Goal: Feedback & Contribution: Contribute content

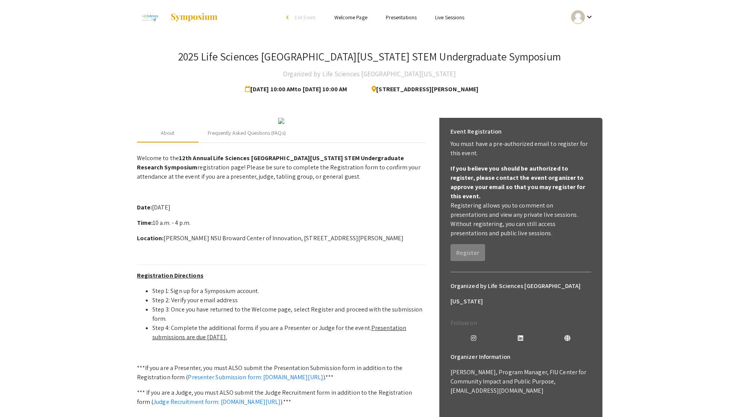
click at [582, 5] on ul "keyboard_arrow_down" at bounding box center [526, 17] width 154 height 35
click at [582, 19] on div at bounding box center [578, 16] width 13 height 13
click at [592, 18] on div at bounding box center [369, 208] width 739 height 417
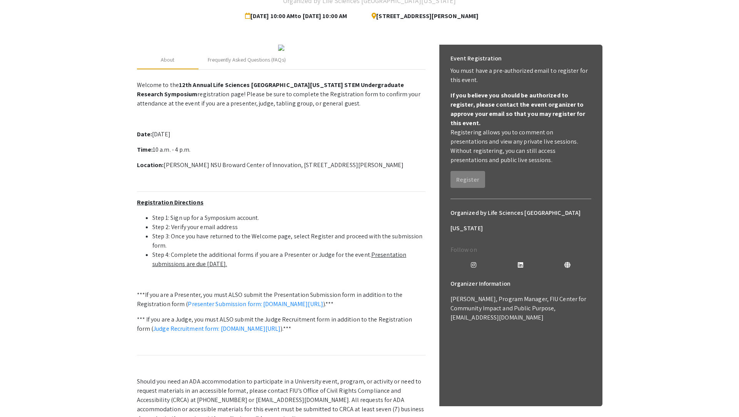
scroll to position [74, 0]
click at [210, 267] on u "Presentation submissions are due October 8th." at bounding box center [279, 258] width 254 height 17
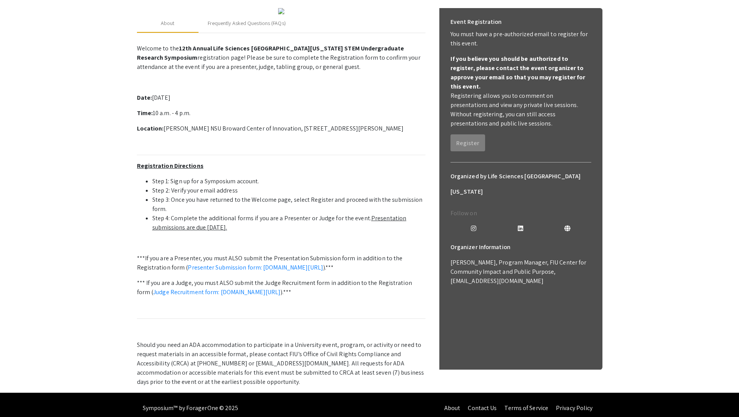
scroll to position [196, 0]
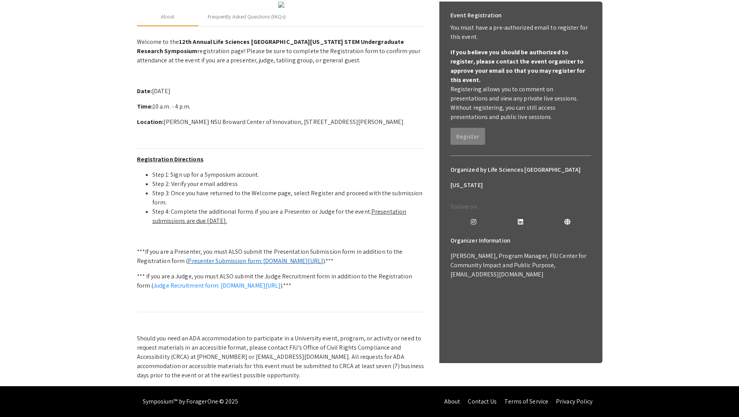
click at [237, 257] on link "Presenter Submission form: symposium.foragerone.com/lssfsymposium2025/submission" at bounding box center [256, 261] width 136 height 8
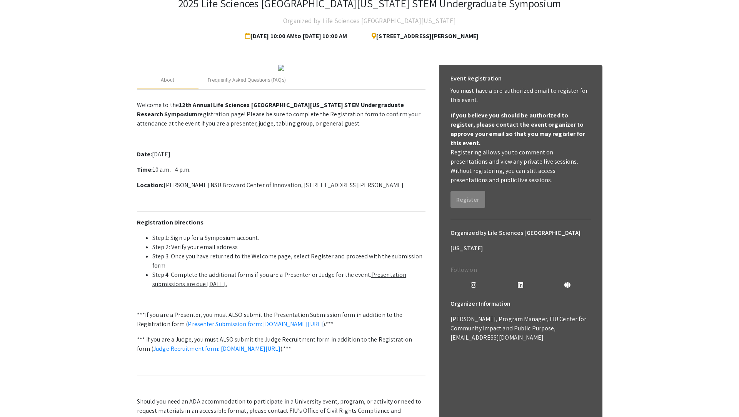
scroll to position [0, 0]
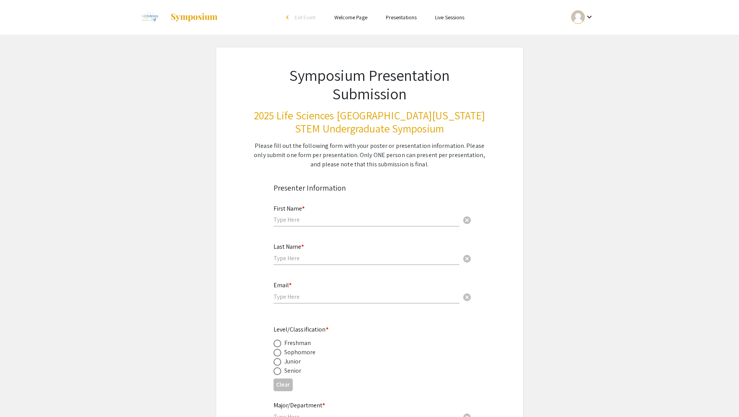
click at [407, 17] on link "Presentations" at bounding box center [401, 17] width 31 height 7
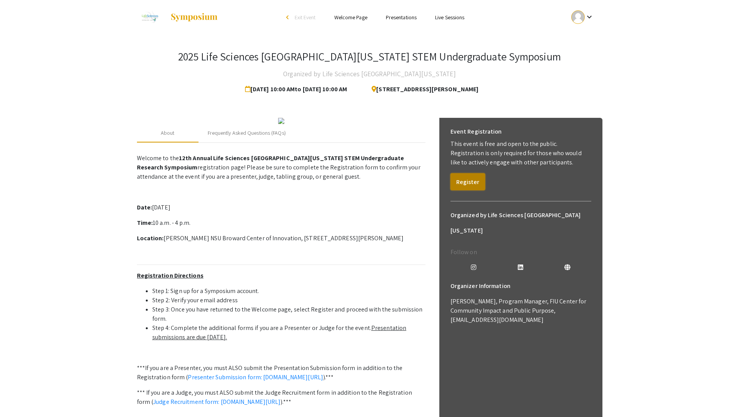
click at [464, 186] on button "Register" at bounding box center [468, 181] width 35 height 17
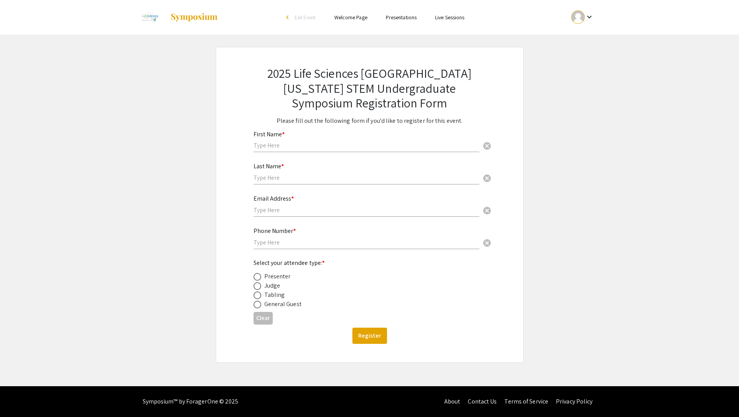
click at [289, 146] on input "text" at bounding box center [367, 145] width 226 height 8
type input "Jake"
type input "Thornberry"
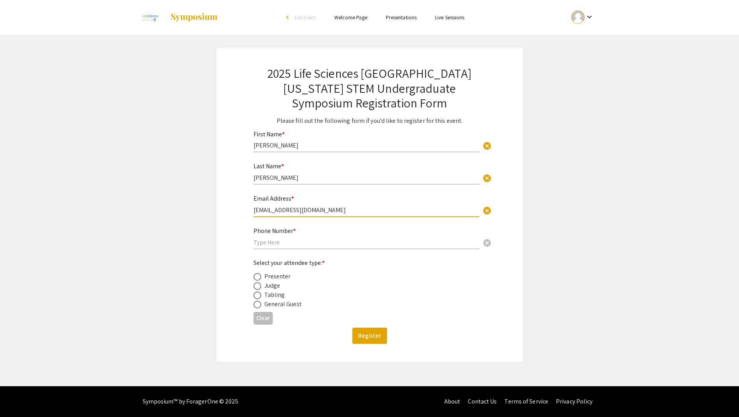
type input "jthornberry2022@fau.edu"
type input "954-234-9520"
click at [255, 274] on span at bounding box center [258, 277] width 8 height 8
click at [255, 274] on input "radio" at bounding box center [258, 277] width 8 height 8
radio input "true"
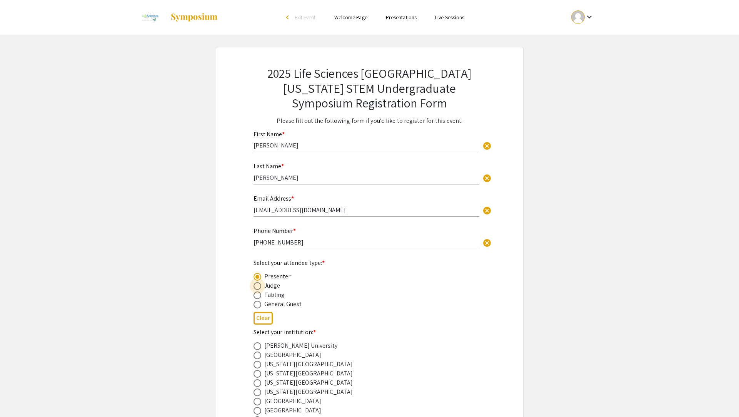
click at [255, 285] on span at bounding box center [258, 286] width 8 height 8
click at [255, 285] on input "radio" at bounding box center [258, 286] width 8 height 8
radio input "true"
click at [257, 295] on span at bounding box center [258, 295] width 8 height 8
click at [257, 295] on input "radio" at bounding box center [258, 295] width 8 height 8
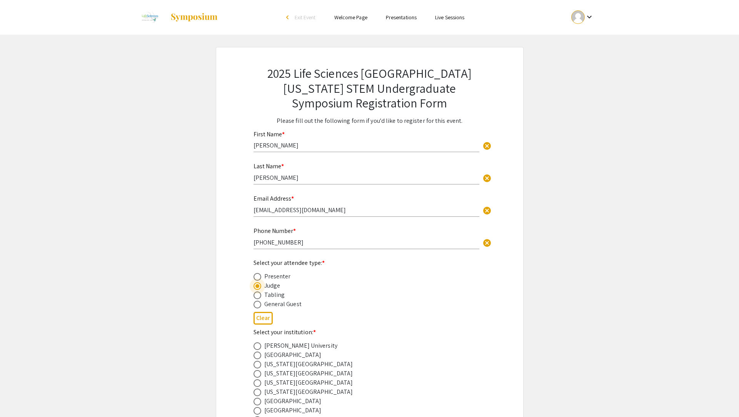
radio input "true"
click at [259, 278] on span at bounding box center [258, 277] width 8 height 8
click at [259, 278] on input "radio" at bounding box center [258, 277] width 8 height 8
radio input "true"
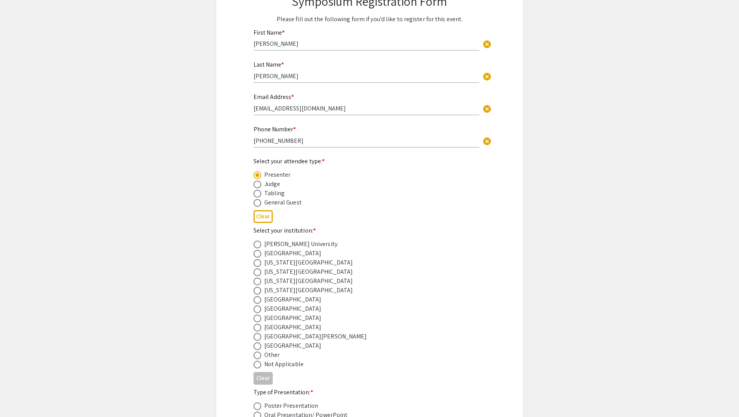
scroll to position [102, 0]
click at [270, 267] on div "Florida Gulf Coast University" at bounding box center [308, 270] width 89 height 9
click at [258, 266] on span at bounding box center [258, 262] width 8 height 8
click at [258, 266] on input "radio" at bounding box center [258, 262] width 8 height 8
radio input "true"
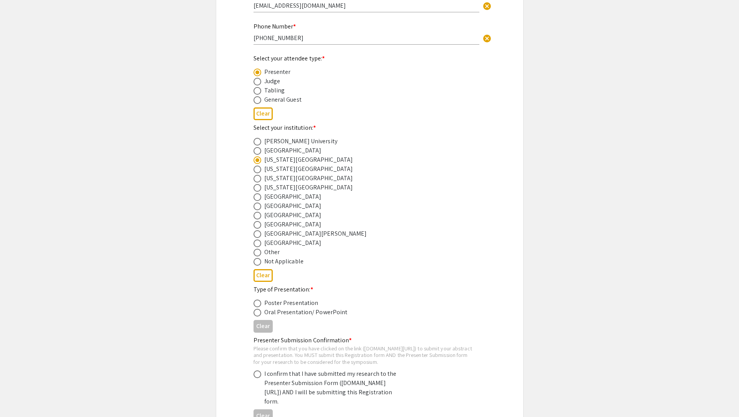
scroll to position [240, 0]
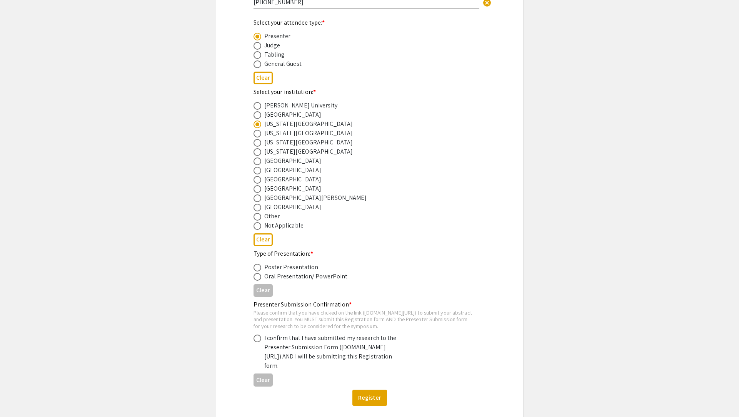
click at [257, 265] on mat-radio-button at bounding box center [259, 267] width 11 height 9
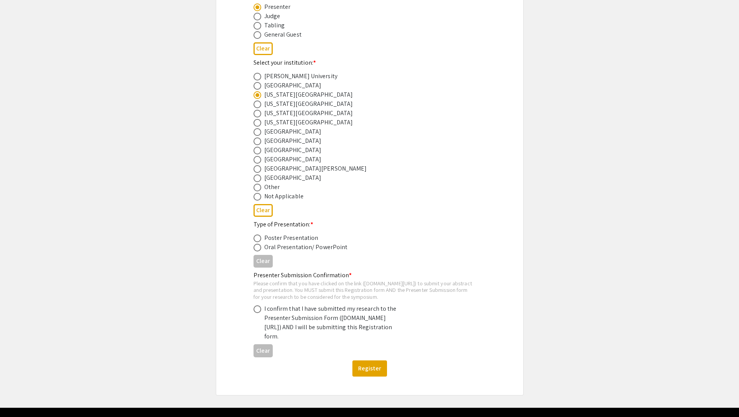
scroll to position [271, 0]
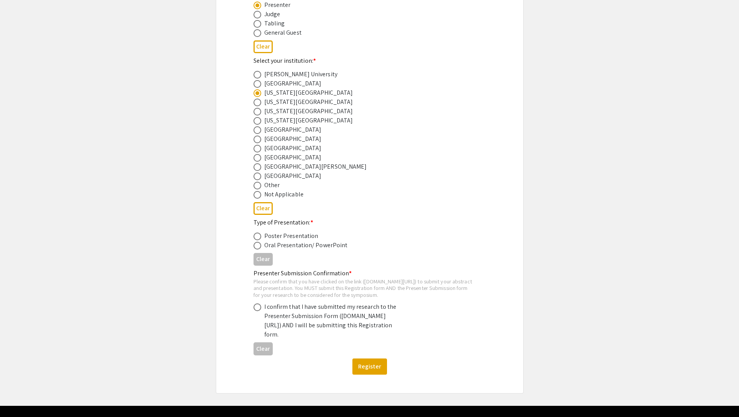
click at [256, 233] on mat-radio-button at bounding box center [259, 235] width 11 height 9
click at [256, 238] on span at bounding box center [258, 237] width 8 height 8
click at [256, 238] on input "radio" at bounding box center [258, 237] width 8 height 8
radio input "true"
click at [256, 311] on span at bounding box center [258, 307] width 8 height 8
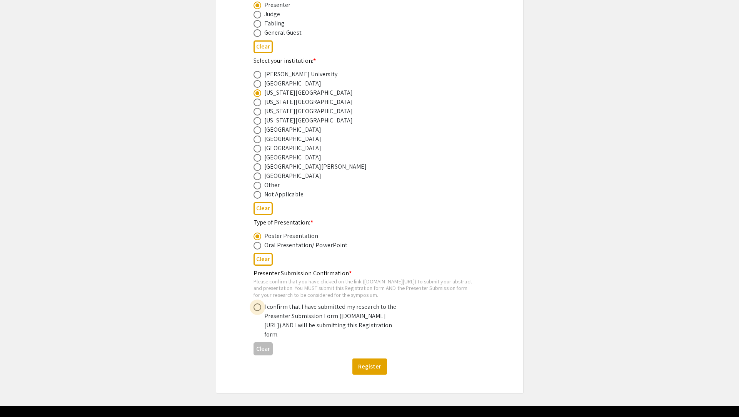
click at [256, 311] on input "radio" at bounding box center [258, 307] width 8 height 8
radio input "true"
drag, startPoint x: 267, startPoint y: 333, endPoint x: 289, endPoint y: 343, distance: 24.2
click at [289, 339] on div "I confirm that I have submitted my research to the Presenter Submission Form (s…" at bounding box center [331, 320] width 135 height 37
click at [264, 329] on div "I confirm that I have submitted my research to the Presenter Submission Form (s…" at bounding box center [331, 320] width 135 height 37
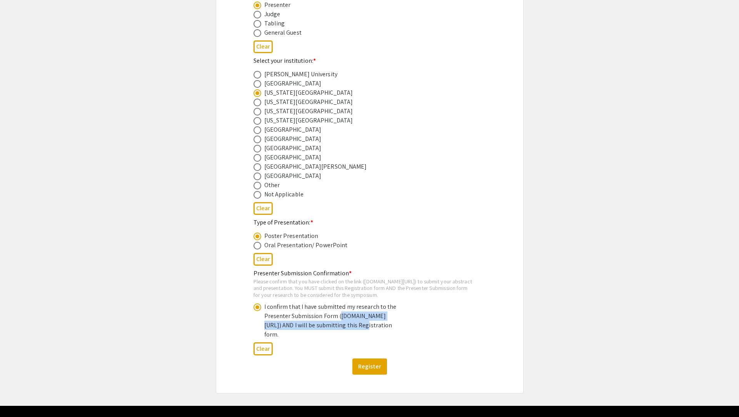
drag, startPoint x: 266, startPoint y: 334, endPoint x: 292, endPoint y: 345, distance: 27.6
click at [292, 339] on div "I confirm that I have submitted my research to the Presenter Submission Form (s…" at bounding box center [331, 320] width 135 height 37
copy div "symposium.foragerone.com/lssfsymposium2025/submission"
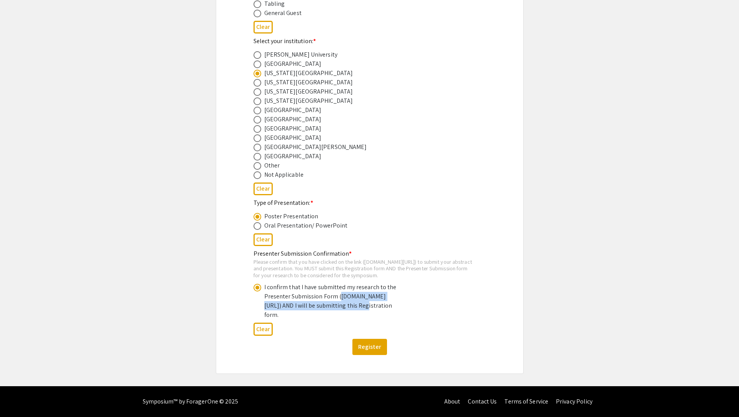
scroll to position [304, 0]
click at [362, 186] on div "Clear" at bounding box center [370, 188] width 233 height 19
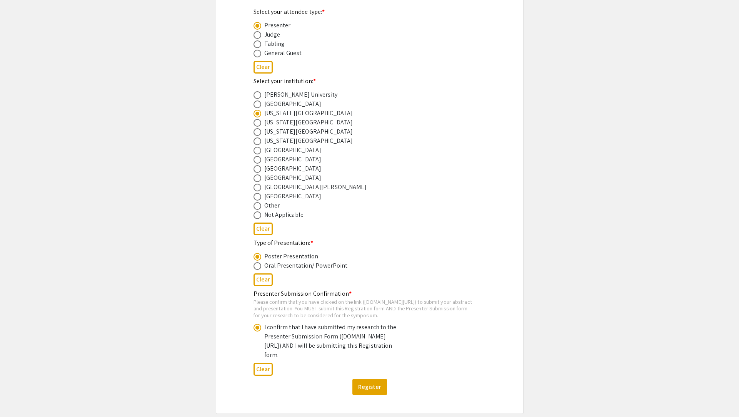
scroll to position [309, 0]
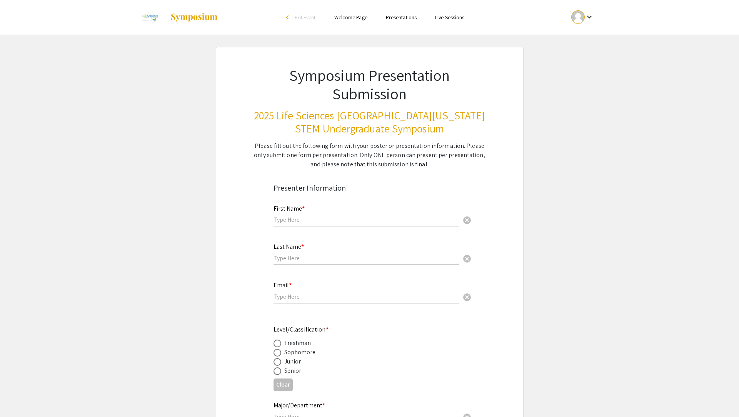
click at [312, 220] on input "text" at bounding box center [367, 220] width 186 height 8
type input "Jake"
type input "Thornberry"
click at [283, 302] on div "Email * cancel" at bounding box center [367, 288] width 186 height 29
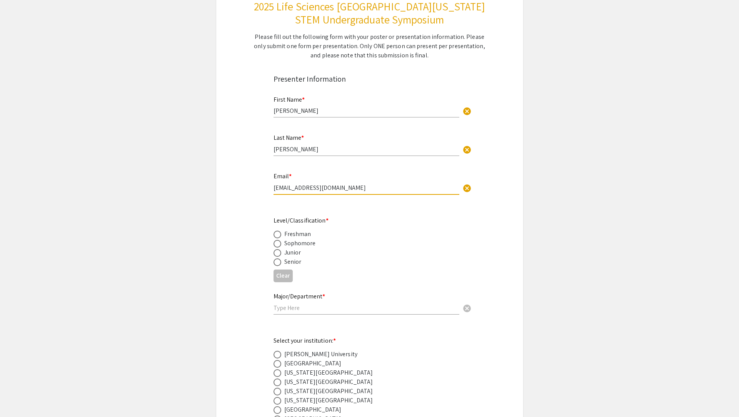
scroll to position [110, 0]
type input "jthornberry2022@fau.edu"
click at [288, 255] on div "Junior" at bounding box center [292, 250] width 17 height 9
click at [278, 250] on span at bounding box center [278, 252] width 8 height 8
click at [278, 250] on input "radio" at bounding box center [278, 252] width 8 height 8
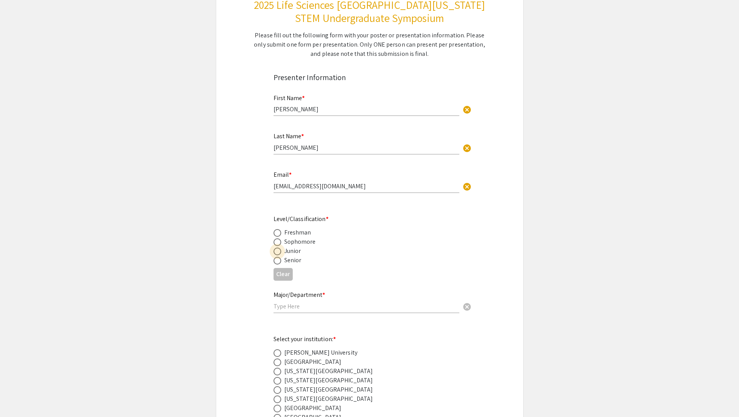
radio input "true"
click at [289, 308] on input "text" at bounding box center [367, 306] width 186 height 8
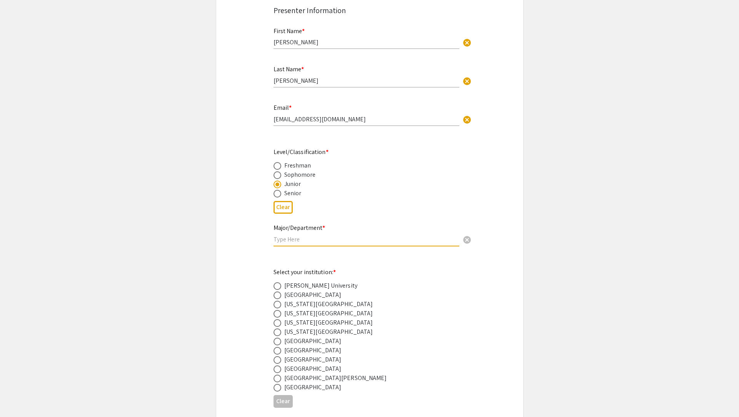
scroll to position [181, 0]
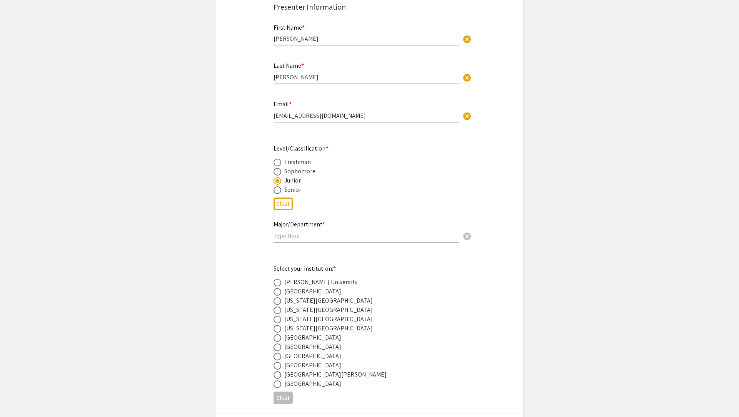
click at [300, 299] on div "Florida Atlantic University" at bounding box center [328, 300] width 89 height 9
click at [299, 302] on div "Florida Atlantic University" at bounding box center [328, 300] width 89 height 9
click at [279, 301] on span at bounding box center [278, 301] width 8 height 8
click at [279, 301] on input "radio" at bounding box center [278, 301] width 8 height 8
radio input "true"
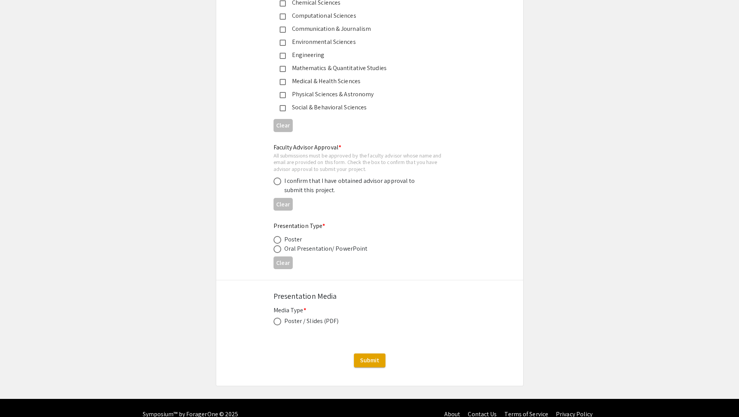
scroll to position [1050, 0]
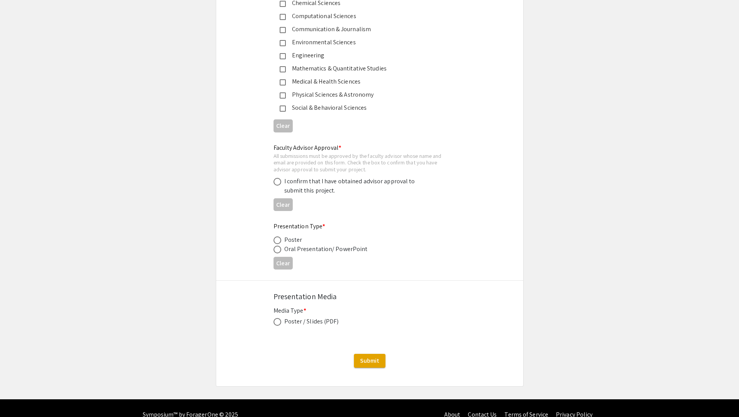
click at [307, 326] on div "Poster / Slides (PDF)" at bounding box center [311, 321] width 55 height 9
click at [275, 323] on span at bounding box center [278, 322] width 8 height 8
click at [275, 323] on input "radio" at bounding box center [278, 322] width 8 height 8
radio input "true"
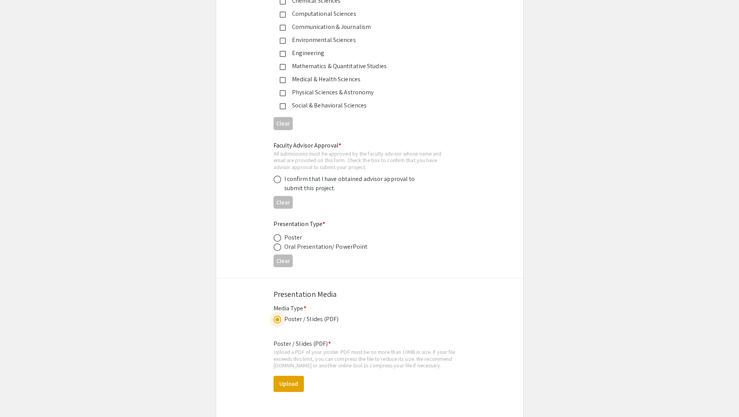
scroll to position [1052, 0]
click at [279, 241] on span at bounding box center [278, 238] width 8 height 8
click at [279, 241] on input "radio" at bounding box center [278, 238] width 8 height 8
radio input "true"
click at [279, 180] on span at bounding box center [278, 180] width 8 height 8
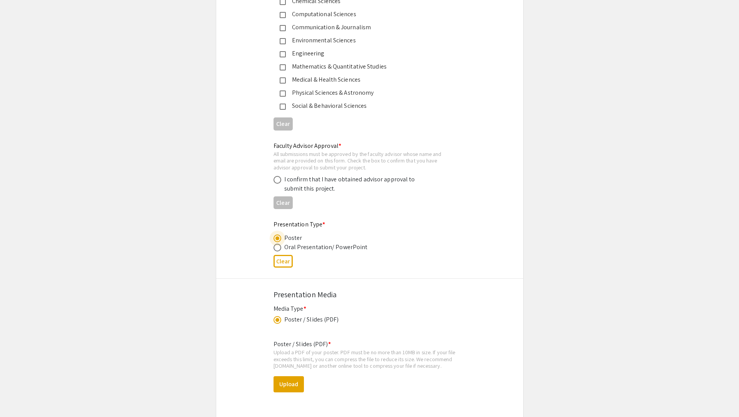
click at [279, 180] on input "radio" at bounding box center [278, 180] width 8 height 8
radio input "true"
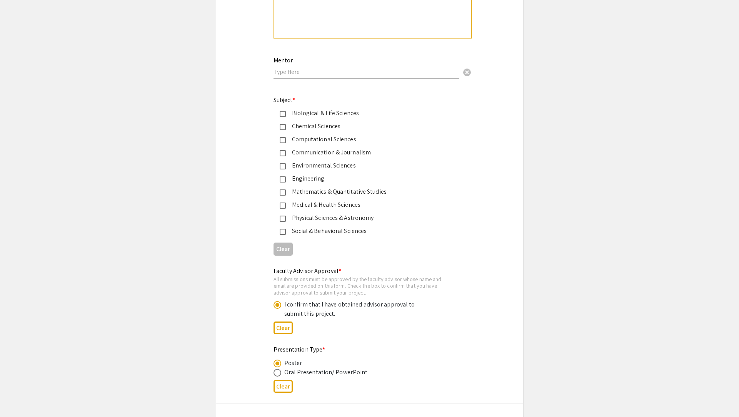
scroll to position [925, 0]
click at [283, 115] on mat-pseudo-checkbox at bounding box center [283, 116] width 6 height 6
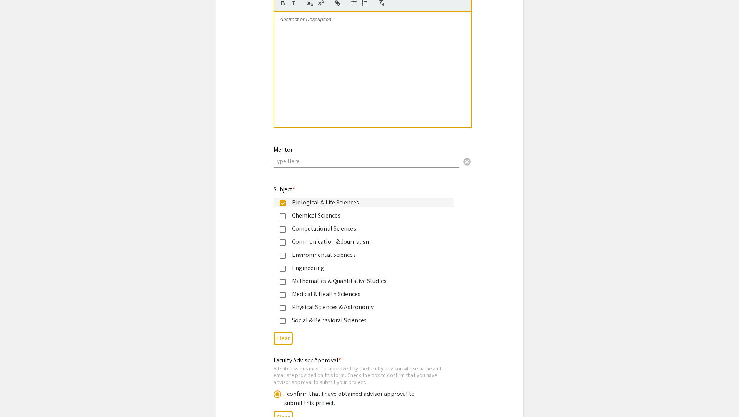
scroll to position [836, 0]
click at [289, 165] on input "text" at bounding box center [367, 162] width 186 height 8
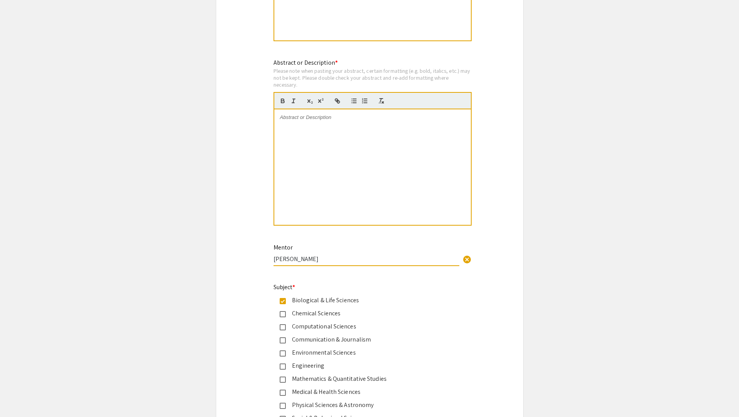
scroll to position [741, 0]
type input "[PERSON_NAME]"
click at [317, 138] on div at bounding box center [372, 164] width 197 height 115
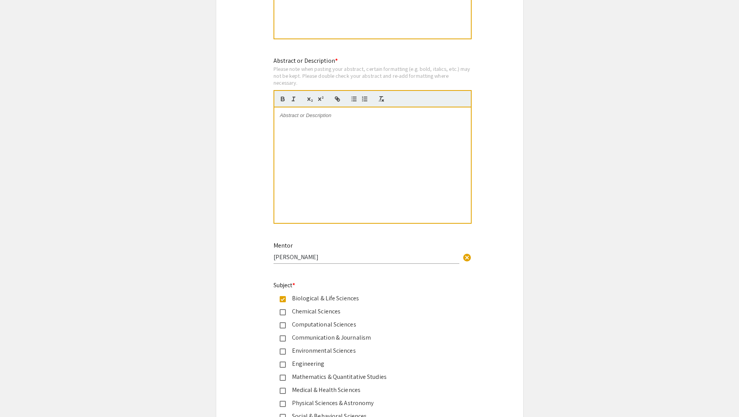
click at [301, 119] on p at bounding box center [372, 115] width 185 height 7
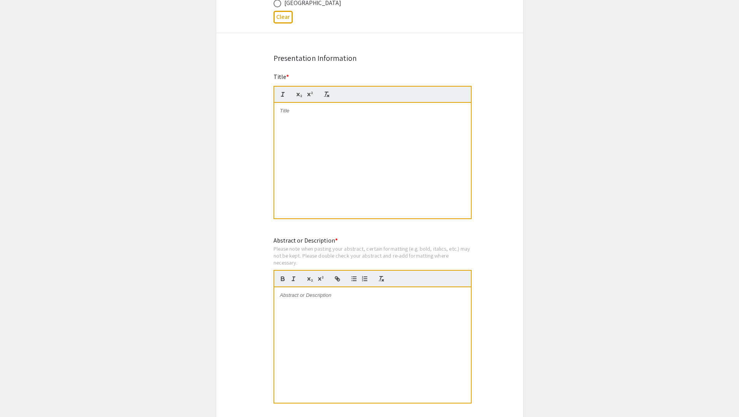
click at [311, 125] on div at bounding box center [372, 160] width 197 height 115
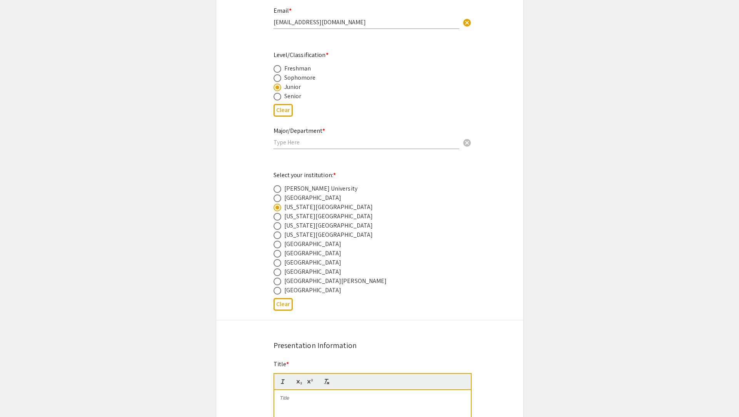
scroll to position [268, 0]
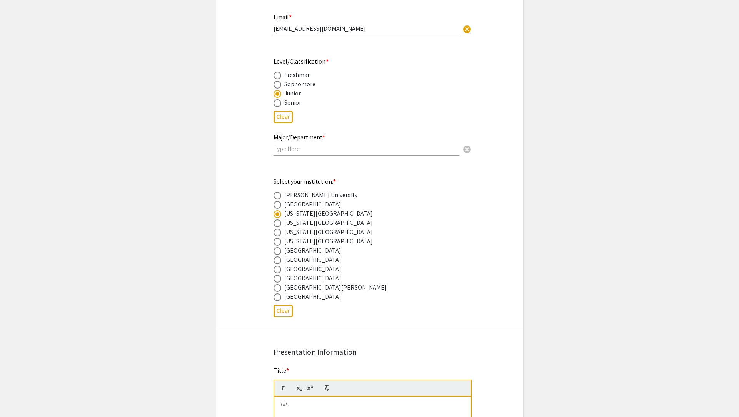
click at [301, 150] on input "text" at bounding box center [367, 149] width 186 height 8
type input "Biomedical Science"
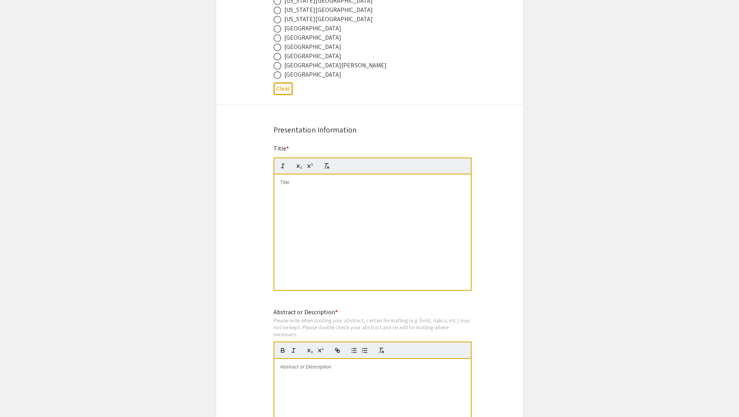
scroll to position [491, 0]
type input "Cellular Neuroscience"
click at [303, 197] on div at bounding box center [372, 231] width 197 height 115
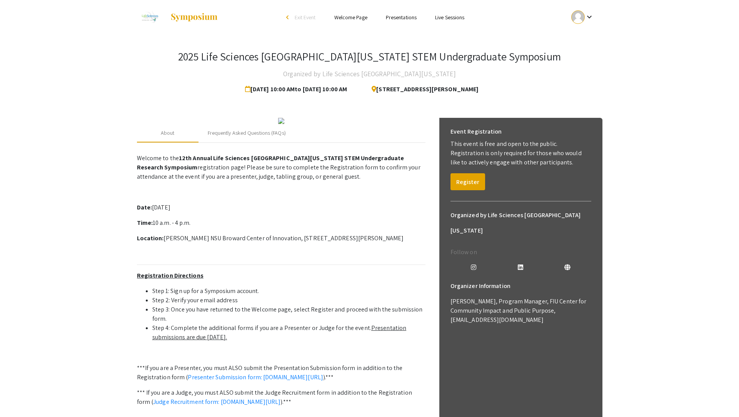
click at [411, 15] on link "Presentations" at bounding box center [401, 17] width 31 height 7
click at [410, 16] on link "Presentations" at bounding box center [401, 17] width 31 height 7
click at [268, 137] on div "Frequently Asked Questions (FAQs)" at bounding box center [247, 133] width 78 height 8
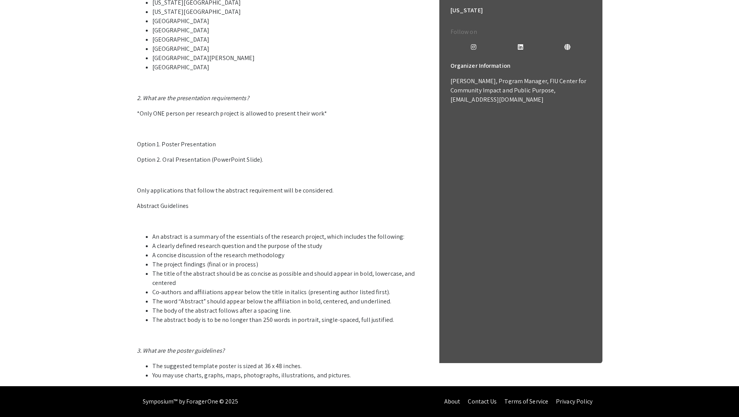
scroll to position [283, 0]
drag, startPoint x: 189, startPoint y: 252, endPoint x: 293, endPoint y: 323, distance: 125.8
click at [293, 323] on ul "An abstract is a summary of the essentials of the research project, which inclu…" at bounding box center [281, 278] width 289 height 92
click at [262, 353] on p "3. What are the poster guidelines?" at bounding box center [281, 350] width 289 height 9
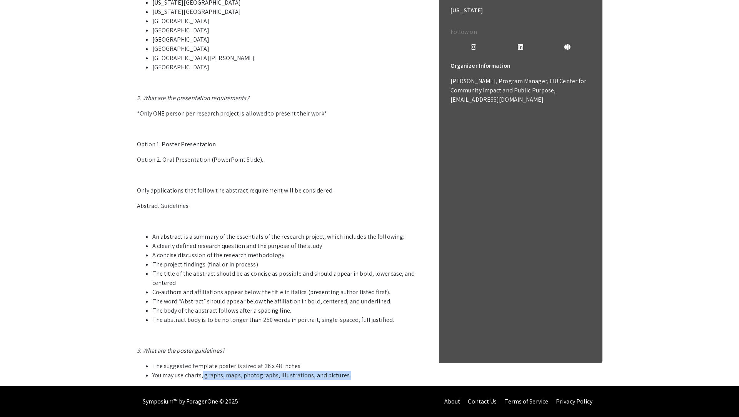
drag, startPoint x: 204, startPoint y: 373, endPoint x: 349, endPoint y: 378, distance: 145.6
click at [349, 378] on li "You may use charts, graphs, maps, photographs, illustrations, and pictures." at bounding box center [288, 375] width 273 height 9
click at [309, 368] on li "The suggested template poster is sized at 36 x 48 inches." at bounding box center [288, 365] width 273 height 9
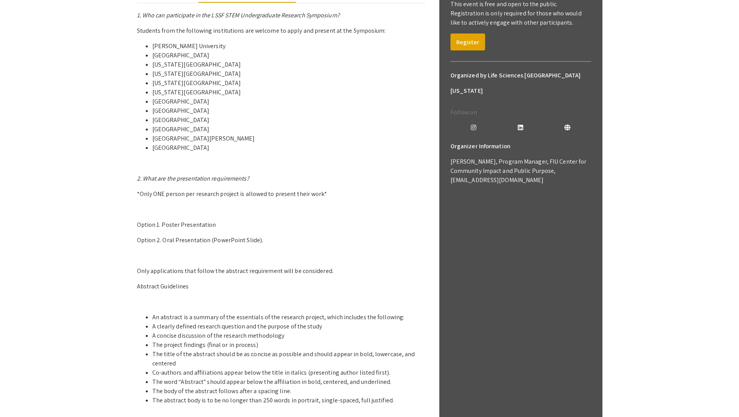
scroll to position [0, 0]
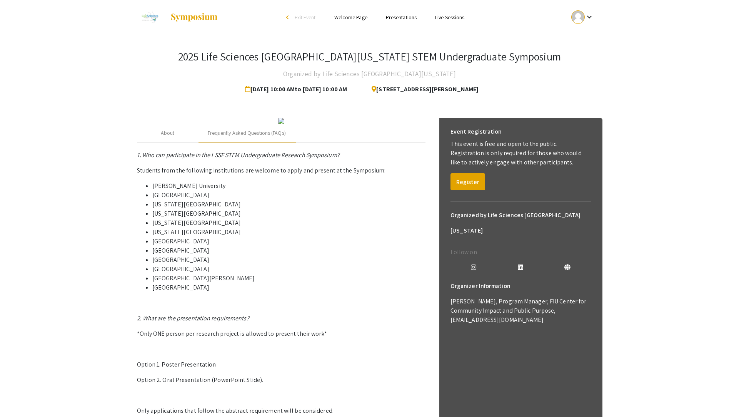
click at [441, 14] on link "Live Sessions" at bounding box center [449, 17] width 29 height 7
click at [442, 17] on link "Live Sessions" at bounding box center [449, 17] width 29 height 7
click at [286, 20] on div "arrow_back_ios" at bounding box center [288, 17] width 5 height 5
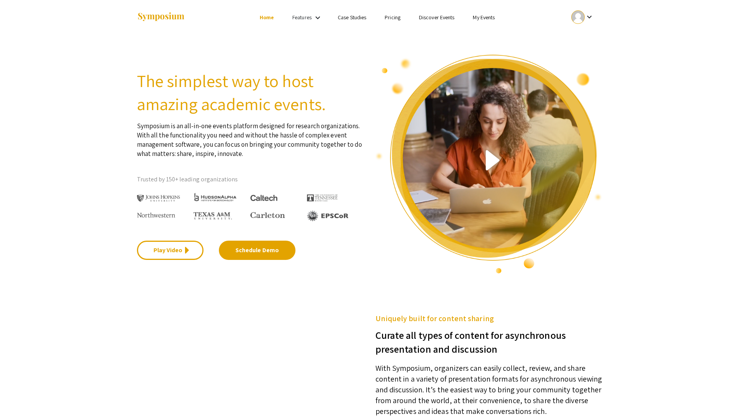
click at [307, 18] on link "Features" at bounding box center [302, 17] width 19 height 7
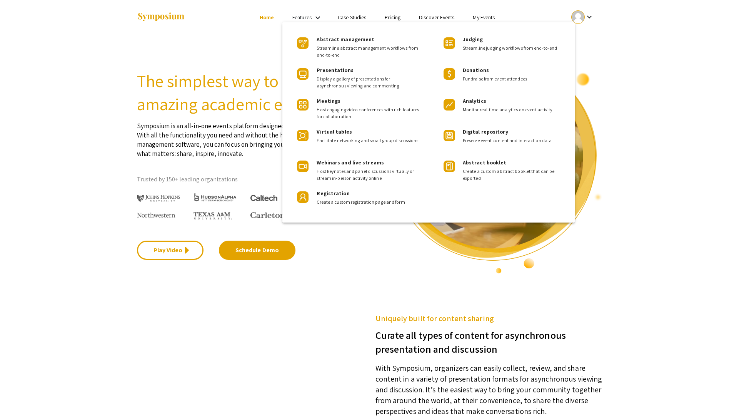
click at [233, 59] on div at bounding box center [369, 208] width 739 height 417
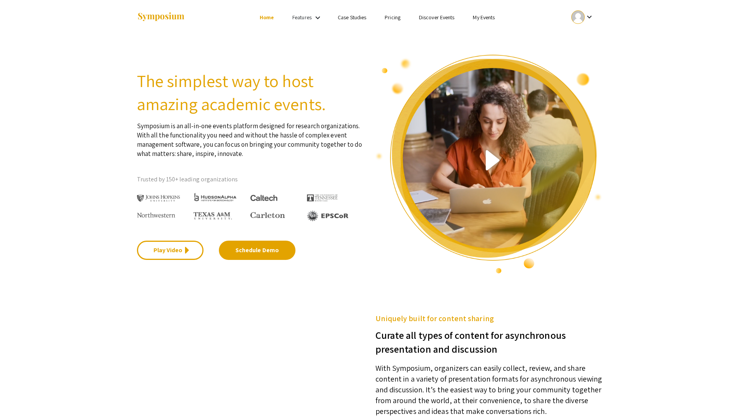
click at [386, 18] on link "Pricing" at bounding box center [393, 17] width 16 height 7
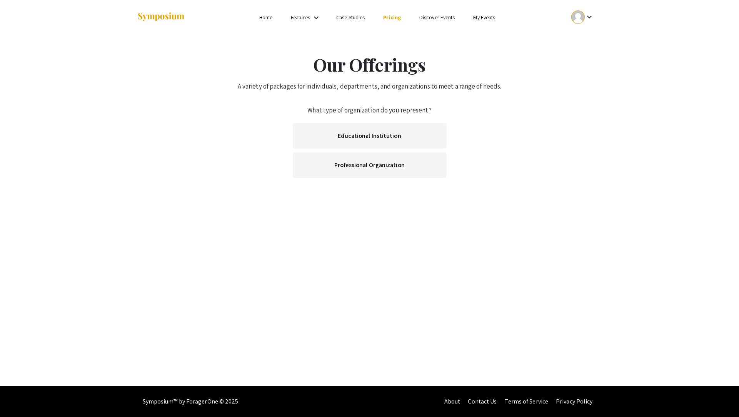
click at [338, 19] on link "Case Studies" at bounding box center [350, 17] width 28 height 7
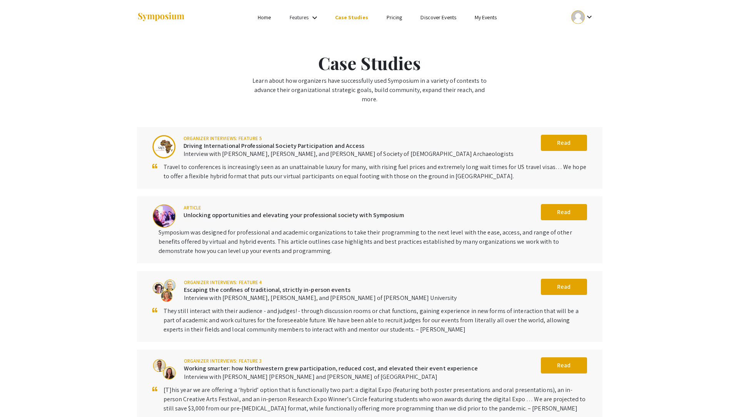
click at [314, 16] on mat-icon "keyboard_arrow_down" at bounding box center [314, 17] width 9 height 9
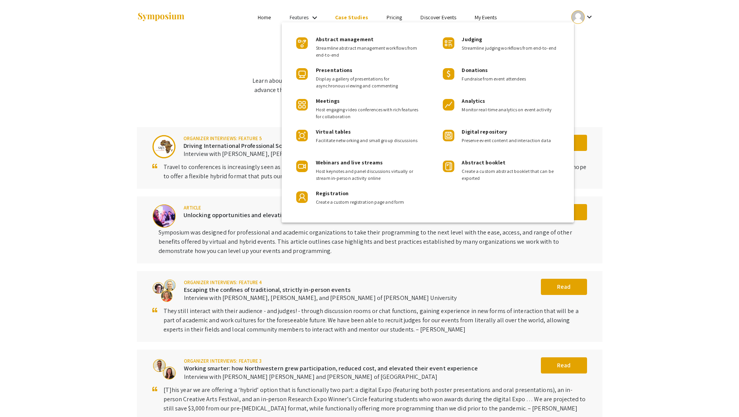
click at [314, 16] on div at bounding box center [369, 208] width 739 height 417
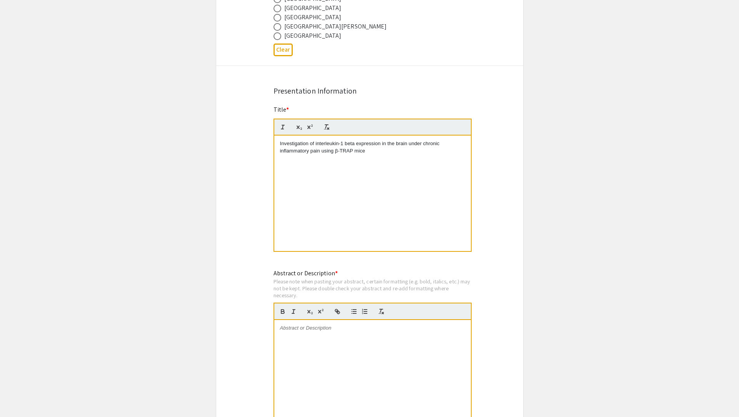
scroll to position [530, 0]
click at [312, 148] on p "inflammatory pain using β-TRAP mice" at bounding box center [372, 150] width 185 height 7
click at [343, 146] on p "Investigation of interleukin-1 beta expression in the brain under chronic" at bounding box center [372, 142] width 185 height 7
click at [368, 149] on p "inflammatory pain using β-TRAP mice" at bounding box center [372, 150] width 185 height 7
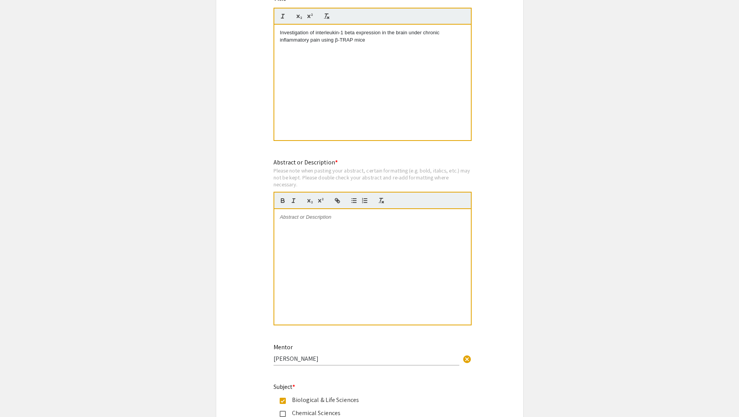
scroll to position [640, 0]
click at [341, 249] on div at bounding box center [372, 266] width 197 height 115
click at [307, 224] on div at bounding box center [372, 266] width 197 height 115
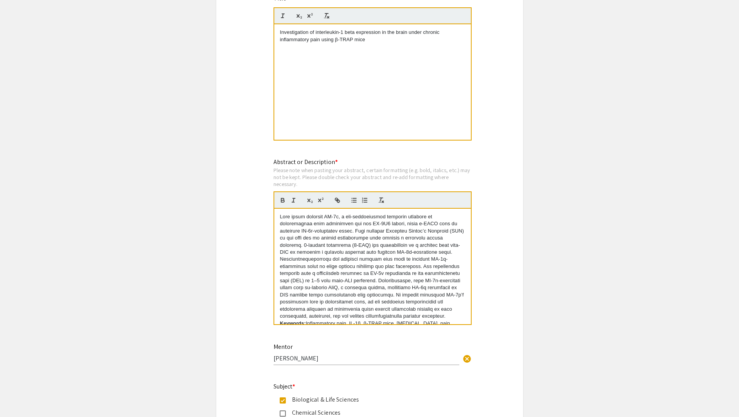
scroll to position [14, 0]
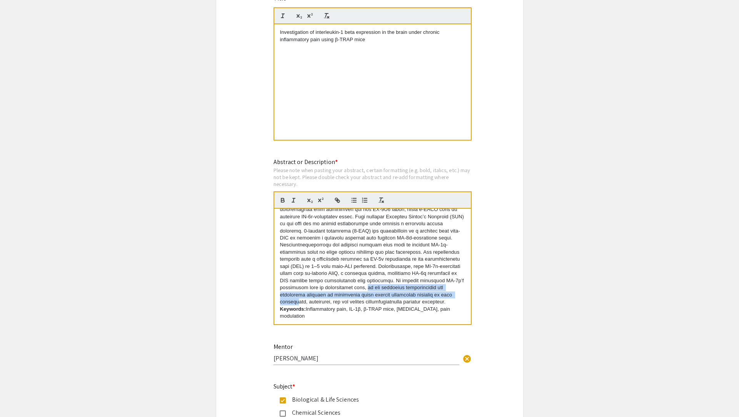
drag, startPoint x: 338, startPoint y: 291, endPoint x: 406, endPoint y: 298, distance: 68.1
click at [407, 298] on p at bounding box center [372, 252] width 185 height 107
click at [356, 297] on p at bounding box center [372, 252] width 185 height 107
drag, startPoint x: 346, startPoint y: 290, endPoint x: 392, endPoint y: 304, distance: 48.0
click at [392, 304] on p at bounding box center [372, 252] width 185 height 107
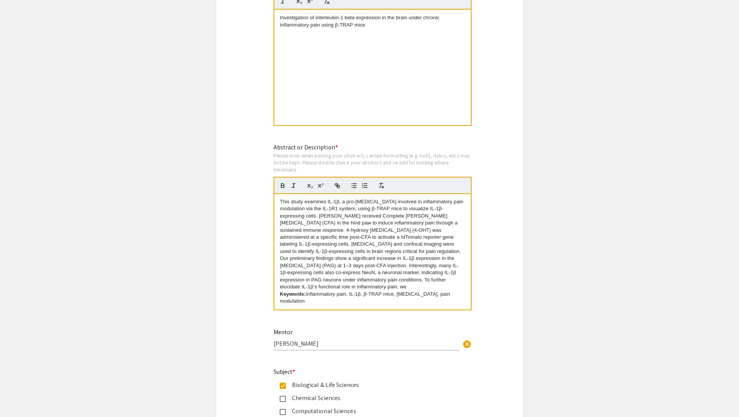
scroll to position [655, 0]
click at [414, 289] on p "This study examines IL-1β, a pro-[MEDICAL_DATA] involved in inflammatory pain m…" at bounding box center [372, 247] width 185 height 99
click at [445, 289] on p "This study examines IL-1β, a pro-[MEDICAL_DATA] involved in inflammatory pain m…" at bounding box center [372, 247] width 185 height 99
drag, startPoint x: 325, startPoint y: 289, endPoint x: 274, endPoint y: 181, distance: 120.2
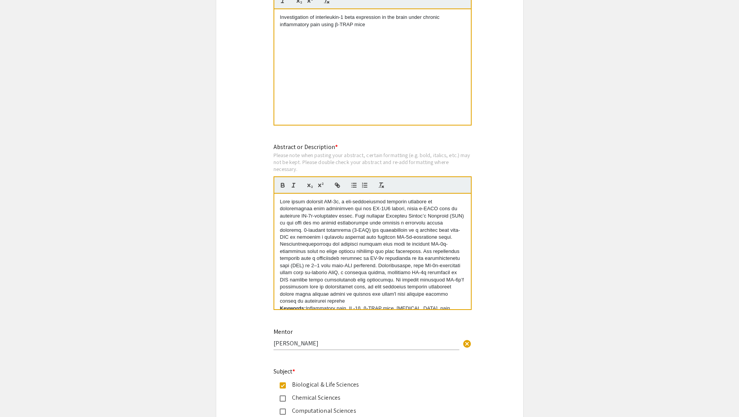
click at [274, 181] on quill-editor "Keywords: Inflammatory pain, IL-1β, β-TRAP mice, [MEDICAL_DATA], pain modulation" at bounding box center [373, 243] width 198 height 134
click at [329, 254] on p at bounding box center [372, 251] width 185 height 107
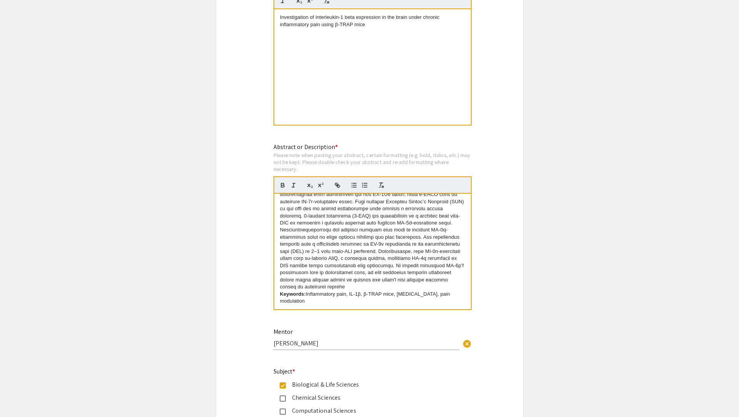
drag, startPoint x: 329, startPoint y: 288, endPoint x: 331, endPoint y: 284, distance: 5.2
click at [331, 284] on p at bounding box center [372, 237] width 185 height 107
click at [328, 291] on p at bounding box center [372, 237] width 185 height 107
click at [279, 297] on div "Keywords: Inflammatory pain, IL-1β, β-TRAP mice, [MEDICAL_DATA], pain modulation" at bounding box center [372, 251] width 197 height 115
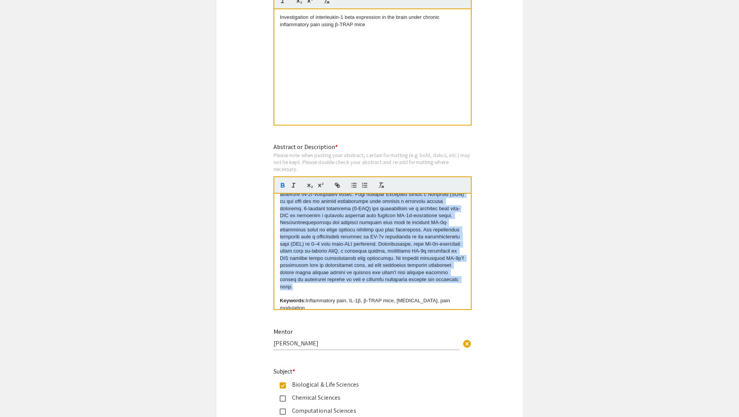
scroll to position [0, 0]
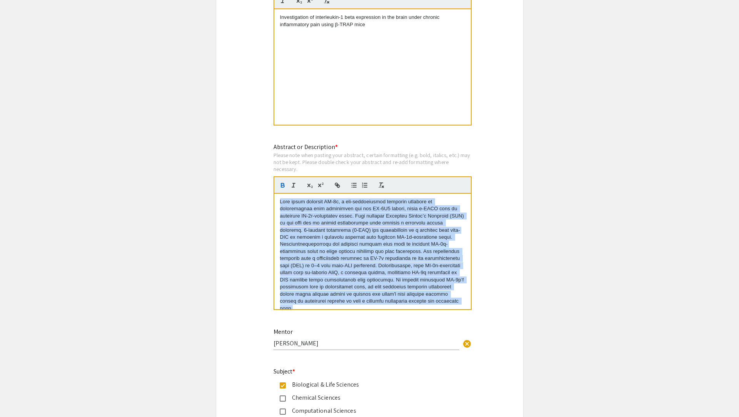
drag, startPoint x: 458, startPoint y: 284, endPoint x: 276, endPoint y: 179, distance: 209.7
click at [276, 179] on quill-editor "﻿ Keywords: Inflammatory pain, IL-1β, β-TRAP mice, [MEDICAL_DATA], pain modulat…" at bounding box center [373, 243] width 198 height 134
copy p "Lore ipsum dolorsit AM-6c, a eli-seddoeiusmod temporin utlabore et doloremagnaa…"
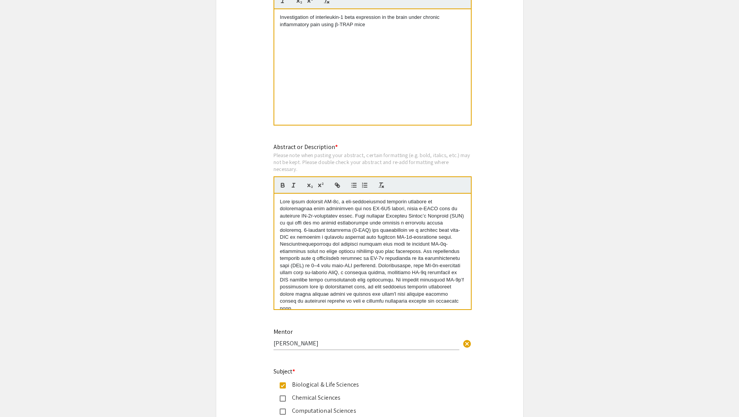
click at [320, 249] on p at bounding box center [372, 255] width 185 height 114
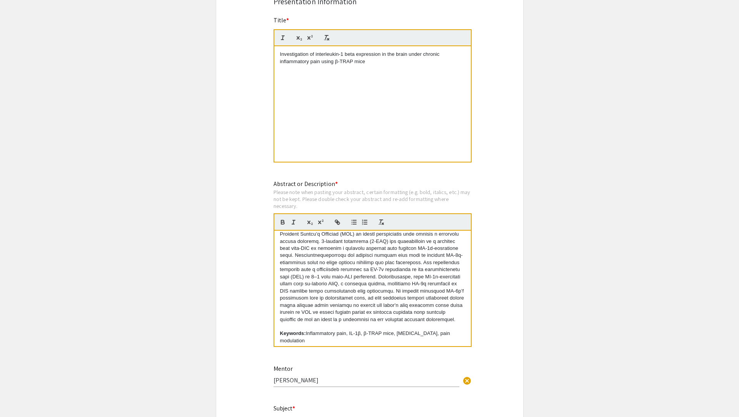
scroll to position [27, 0]
drag, startPoint x: 394, startPoint y: 79, endPoint x: 279, endPoint y: 54, distance: 117.4
click at [279, 54] on div "Investigation of interleukin-1 beta expression in the brain under chronic infla…" at bounding box center [372, 103] width 197 height 115
copy div "Investigation of interleukin-1 beta expression in the brain under chronic infla…"
click at [335, 280] on p at bounding box center [372, 266] width 185 height 114
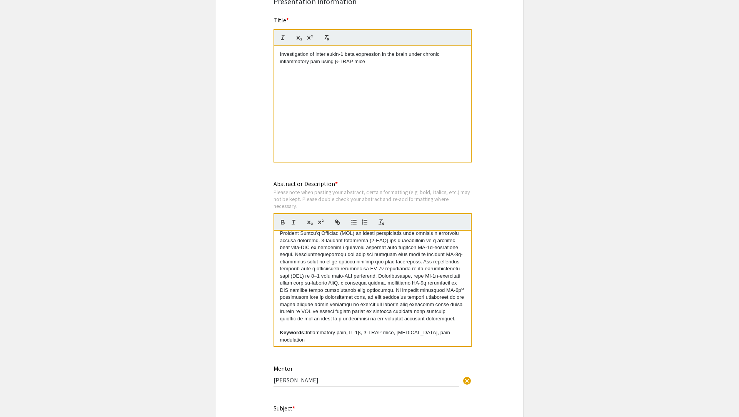
click at [416, 322] on p at bounding box center [372, 266] width 185 height 114
copy div "Lore ipsum dolorsit AM-5c, a eli-seddoeiusmod temporin utlabore et doloremagnaa…"
click at [279, 65] on div "Investigation of interleukin-1 beta expression in the brain under chronic infla…" at bounding box center [372, 103] width 197 height 115
drag, startPoint x: 316, startPoint y: 57, endPoint x: 256, endPoint y: 48, distance: 61.1
click at [256, 48] on div "Symposium Presentation Submission 2025 Life Sciences [GEOGRAPHIC_DATA][US_STATE…" at bounding box center [370, 162] width 308 height 1467
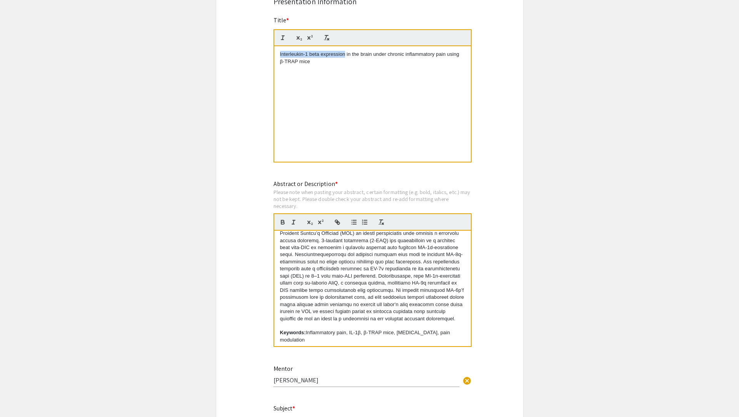
drag, startPoint x: 345, startPoint y: 57, endPoint x: 268, endPoint y: 53, distance: 77.1
click at [268, 53] on div "Title * Interleukin-1 beta expression in the brain under chronic inflammatory p…" at bounding box center [370, 95] width 204 height 158
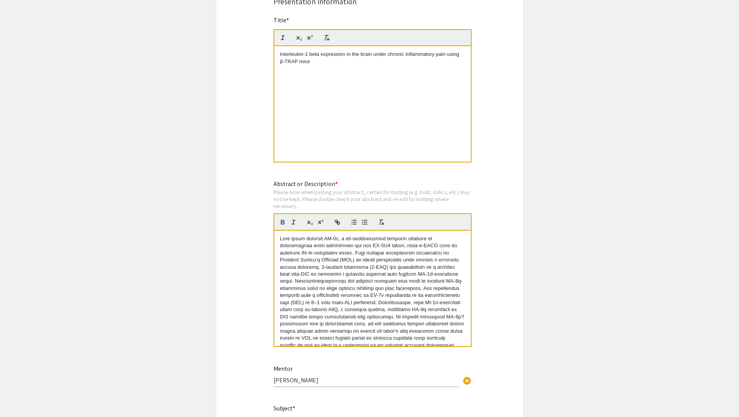
click at [386, 58] on p "Interleukin-1 beta expression in the brain under chronic inflammatory pain usin…" at bounding box center [372, 58] width 185 height 14
click at [316, 55] on p "Interleukin-1 beta expression in the brain during chronic inflammatory pain usi…" at bounding box center [372, 58] width 185 height 14
click at [335, 59] on p "Interleukin-1 expression in the brain during chronic inflammatory pain using β-…" at bounding box center [372, 58] width 185 height 14
drag, startPoint x: 333, startPoint y: 55, endPoint x: 269, endPoint y: 55, distance: 63.5
click at [269, 55] on div "Title * Interleukin-1 Receptor 1 in the brain during chronic inflammatory pain …" at bounding box center [370, 95] width 204 height 158
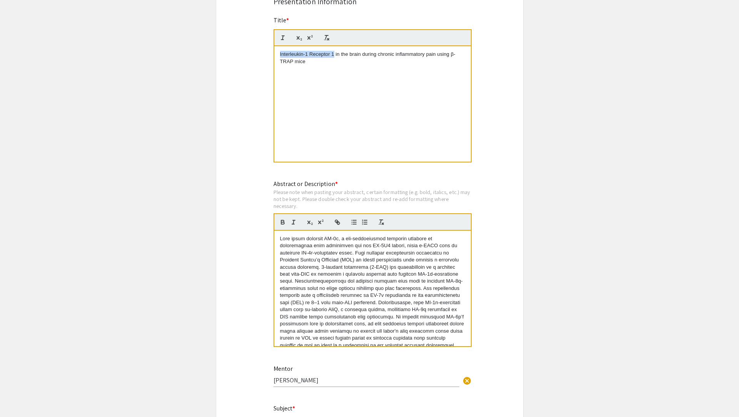
copy p "Interleukin-1 Receptor 1"
